Goal: Transaction & Acquisition: Subscribe to service/newsletter

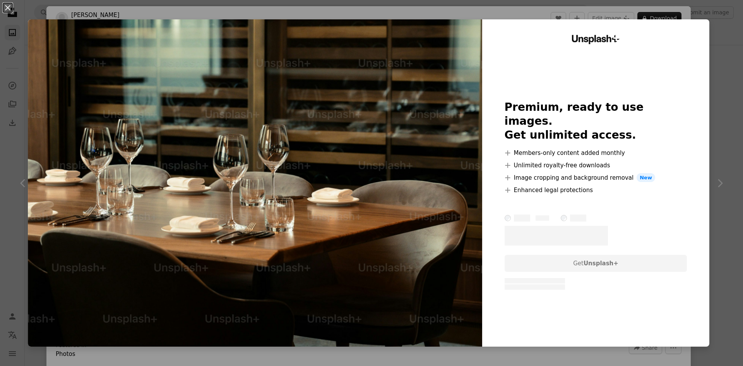
scroll to position [1238, 0]
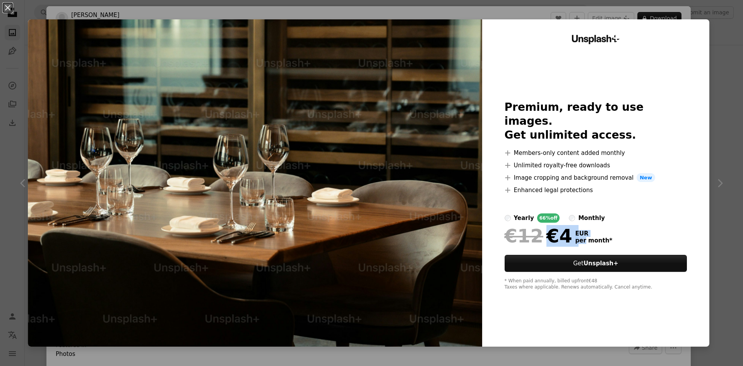
drag, startPoint x: 534, startPoint y: 236, endPoint x: 569, endPoint y: 234, distance: 35.3
click at [569, 234] on div "€12 €4 EUR per month *" at bounding box center [596, 236] width 183 height 20
click at [702, 110] on div "An X shape Unsplash+ Premium, ready to use images. Get unlimited access. A plus…" at bounding box center [371, 183] width 743 height 366
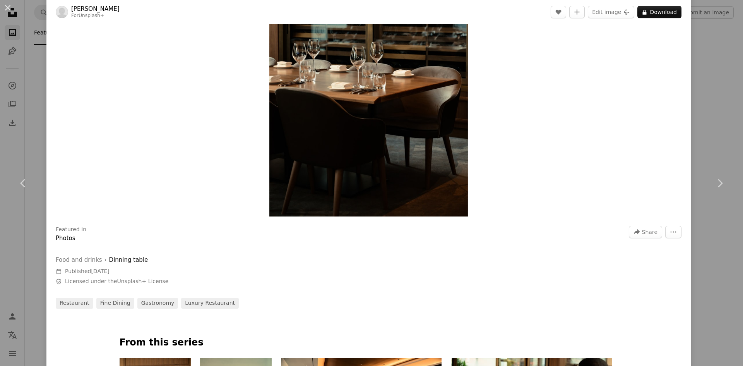
scroll to position [116, 0]
click at [706, 149] on link "Chevron right" at bounding box center [720, 183] width 46 height 74
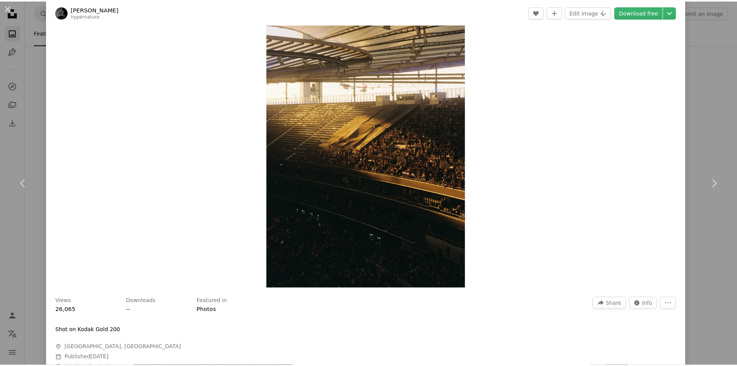
scroll to position [39, 0]
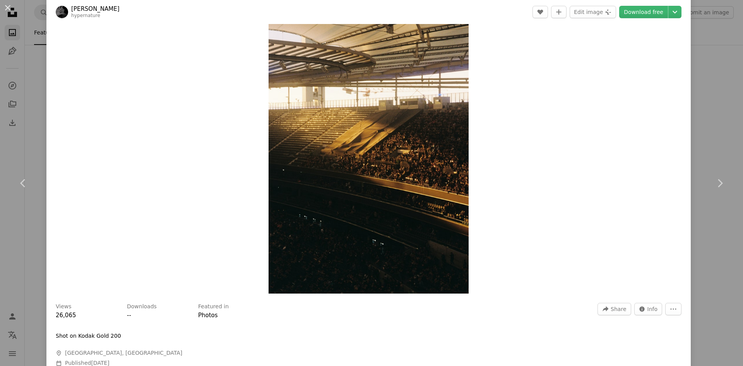
click at [709, 12] on div "An X shape Chevron left Chevron right [PERSON_NAME] hypernature A heart A plus …" at bounding box center [371, 183] width 743 height 366
